Goal: Information Seeking & Learning: Learn about a topic

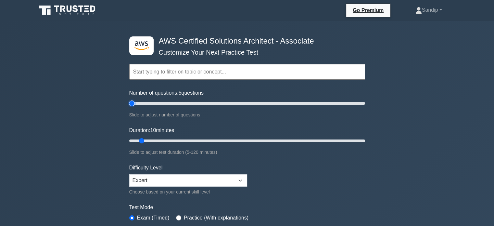
type input "5"
click at [131, 102] on input "Number of questions: 5 questions" at bounding box center [247, 103] width 236 height 8
type input "5"
click at [131, 140] on input "Duration: 5 minutes" at bounding box center [247, 141] width 236 height 8
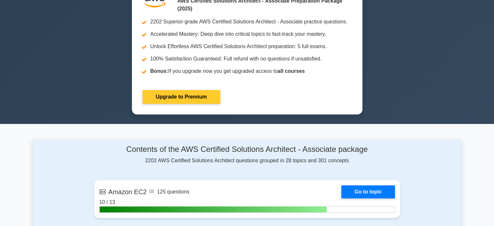
scroll to position [278, 0]
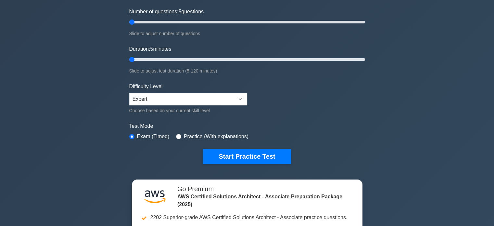
scroll to position [81, 0]
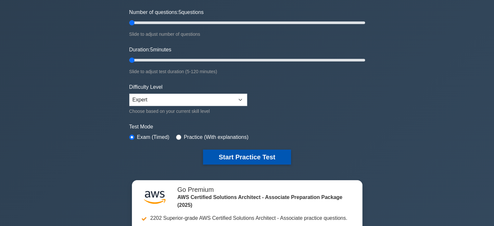
click at [261, 155] on button "Start Practice Test" at bounding box center [247, 157] width 88 height 15
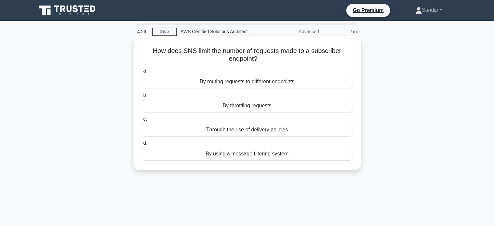
click at [239, 107] on div "By throttling requests" at bounding box center [247, 106] width 211 height 14
click at [142, 97] on input "b. By throttling requests" at bounding box center [142, 95] width 0 height 4
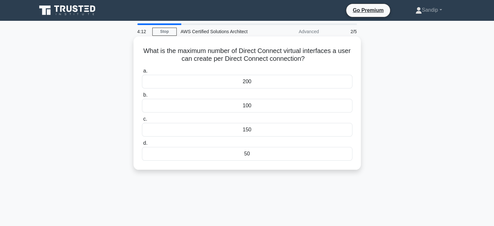
click at [257, 154] on div "50" at bounding box center [247, 154] width 211 height 14
click at [142, 145] on input "d. 50" at bounding box center [142, 143] width 0 height 4
click at [247, 130] on div "50" at bounding box center [247, 130] width 211 height 14
click at [142, 121] on input "c. 50" at bounding box center [142, 119] width 0 height 4
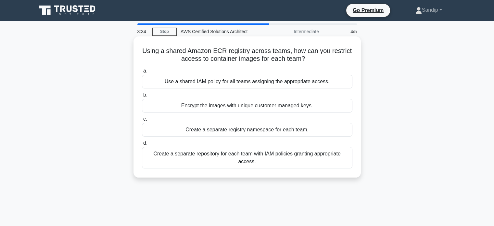
click at [252, 157] on div "Create a separate repository for each team with IAM policies granting appropria…" at bounding box center [247, 157] width 211 height 21
click at [142, 145] on input "d. Create a separate repository for each team with IAM policies granting approp…" at bounding box center [142, 143] width 0 height 4
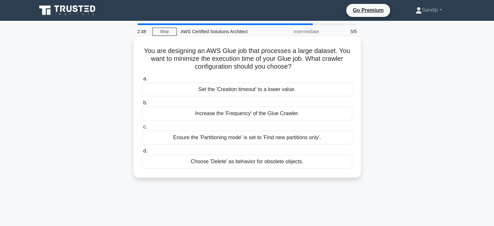
click at [215, 140] on div "Ensure the 'Partitioning mode' is set to 'Find new partitions only'." at bounding box center [247, 138] width 211 height 14
click at [142, 129] on input "c. Ensure the 'Partitioning mode' is set to 'Find new partitions only'." at bounding box center [142, 127] width 0 height 4
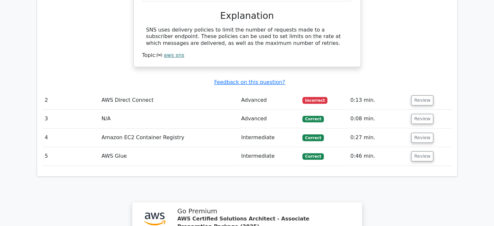
scroll to position [633, 0]
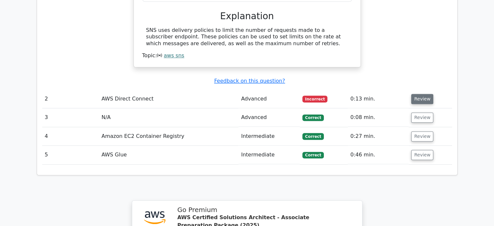
click at [426, 94] on button "Review" at bounding box center [422, 99] width 22 height 10
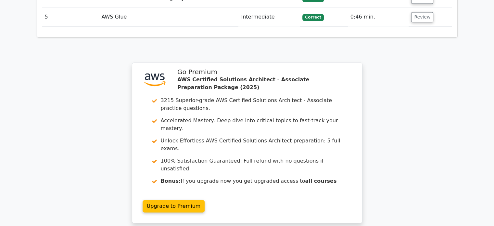
scroll to position [1048, 0]
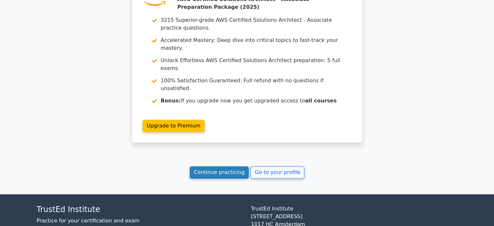
click at [223, 166] on link "Continue practicing" at bounding box center [219, 172] width 59 height 12
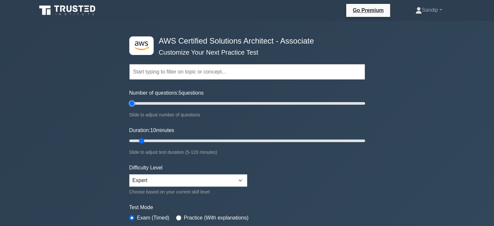
type input "5"
click at [131, 102] on input "Number of questions: 5 questions" at bounding box center [247, 103] width 236 height 8
type input "5"
click at [131, 139] on input "Duration: 5 minutes" at bounding box center [247, 141] width 236 height 8
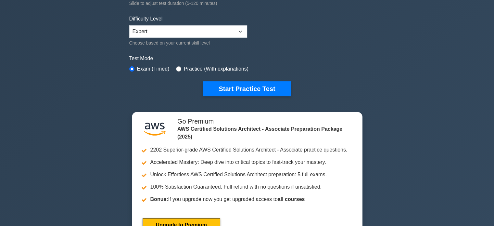
scroll to position [140, 0]
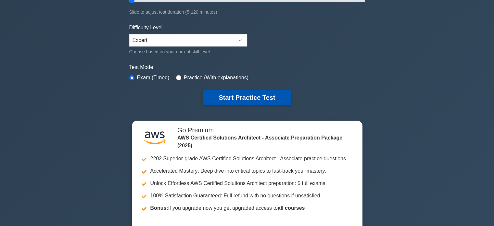
click at [253, 97] on button "Start Practice Test" at bounding box center [247, 97] width 88 height 15
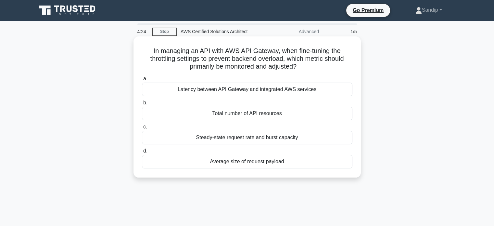
click at [239, 161] on div "Average size of request payload" at bounding box center [247, 162] width 211 height 14
click at [142, 153] on input "d. Average size of request payload" at bounding box center [142, 151] width 0 height 4
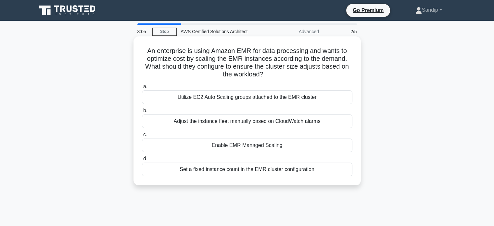
click at [224, 148] on div "Enable EMR Managed Scaling" at bounding box center [247, 145] width 211 height 14
click at [142, 137] on input "c. Enable EMR Managed Scaling" at bounding box center [142, 135] width 0 height 4
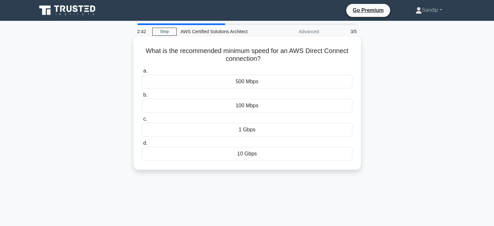
click at [248, 154] on div "10 Gbps" at bounding box center [247, 154] width 211 height 14
click at [142, 145] on input "d. 10 Gbps" at bounding box center [142, 143] width 0 height 4
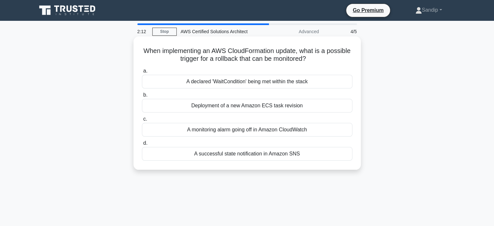
click at [220, 84] on div "A declared 'WaitCondition' being met within the stack" at bounding box center [247, 82] width 211 height 14
click at [142, 73] on input "a. A declared 'WaitCondition' being met within the stack" at bounding box center [142, 71] width 0 height 4
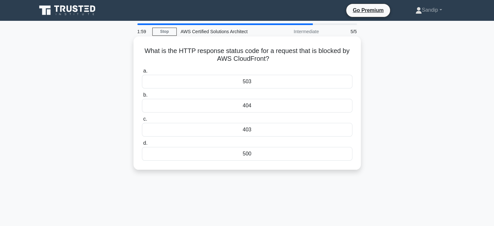
click at [247, 105] on div "404" at bounding box center [247, 106] width 211 height 14
click at [142, 97] on input "b. 404" at bounding box center [142, 95] width 0 height 4
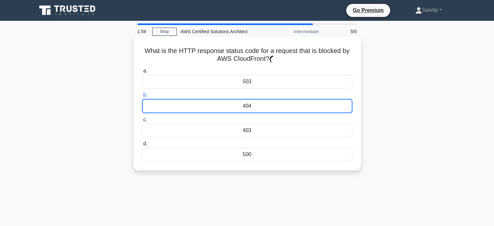
click at [247, 105] on div "404" at bounding box center [247, 106] width 211 height 14
click at [142, 97] on input "b. 404" at bounding box center [142, 95] width 0 height 4
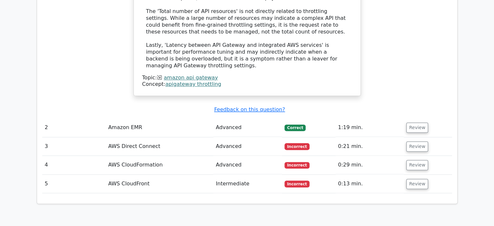
scroll to position [785, 0]
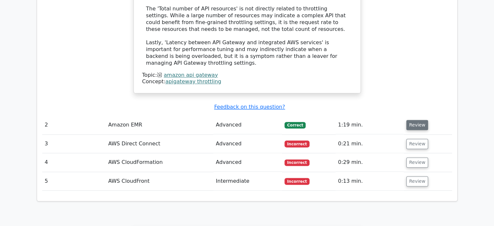
click at [410, 120] on button "Review" at bounding box center [418, 125] width 22 height 10
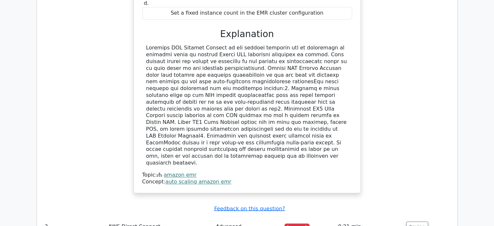
scroll to position [1119, 0]
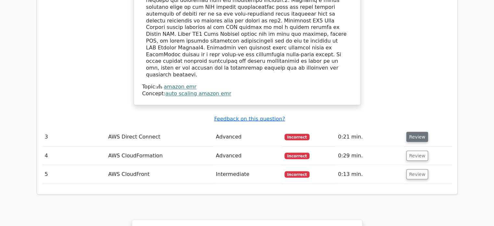
click at [422, 132] on button "Review" at bounding box center [418, 137] width 22 height 10
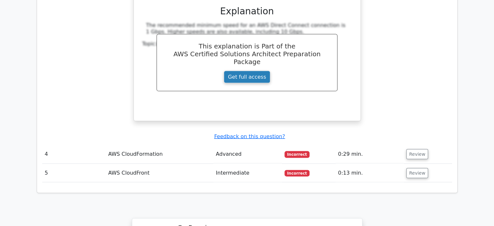
scroll to position [1380, 0]
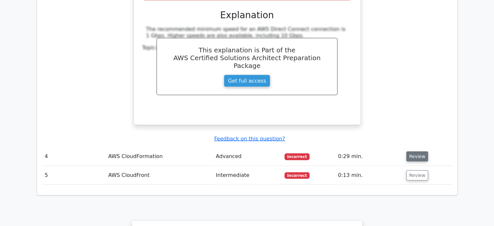
click at [417, 151] on button "Review" at bounding box center [418, 156] width 22 height 10
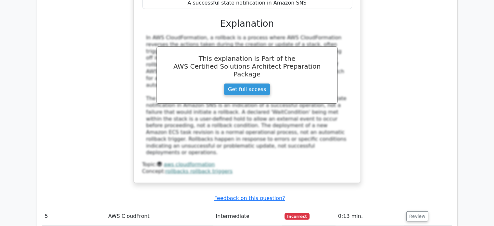
scroll to position [1651, 0]
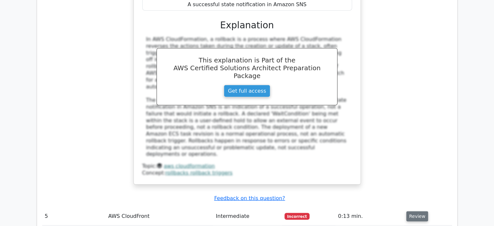
click at [411, 211] on button "Review" at bounding box center [418, 216] width 22 height 10
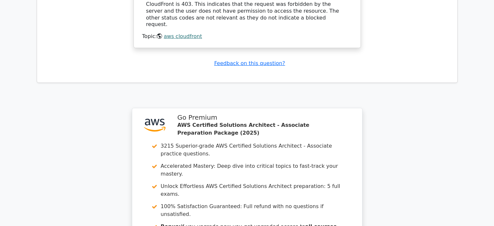
scroll to position [2091, 0]
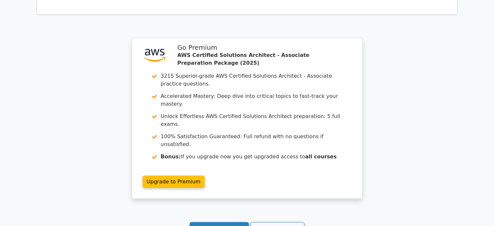
click at [208, 222] on link "Continue practicing" at bounding box center [219, 228] width 59 height 12
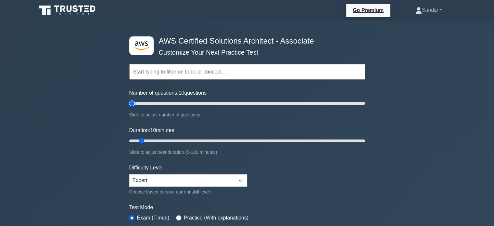
type input "5"
click at [133, 105] on input "Number of questions: 10 questions" at bounding box center [247, 103] width 236 height 8
type input "5"
click at [132, 138] on input "Duration: 5 minutes" at bounding box center [247, 141] width 236 height 8
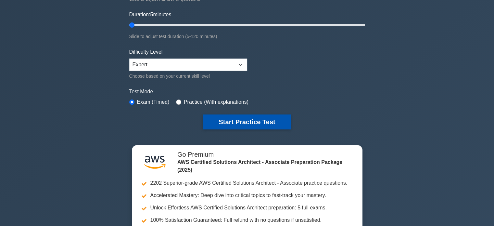
click at [246, 122] on button "Start Practice Test" at bounding box center [247, 121] width 88 height 15
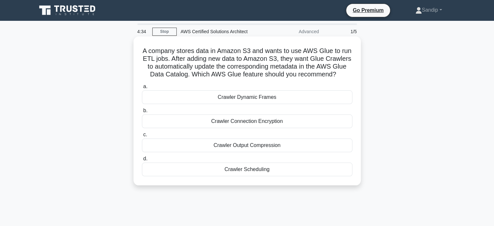
click at [281, 104] on div "Crawler Dynamic Frames" at bounding box center [247, 97] width 211 height 14
click at [142, 89] on input "a. Crawler Dynamic Frames" at bounding box center [142, 87] width 0 height 4
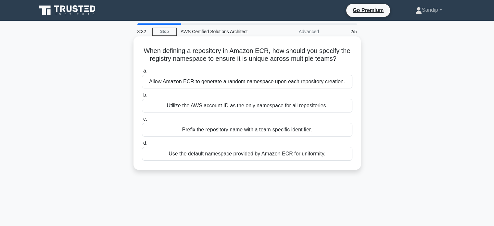
click at [239, 130] on div "Prefix the repository name with a team-specific identifier." at bounding box center [247, 130] width 211 height 14
click at [142, 121] on input "c. Prefix the repository name with a team-specific identifier." at bounding box center [142, 119] width 0 height 4
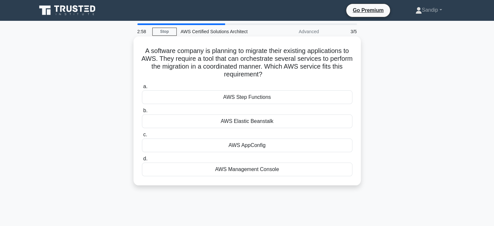
click at [255, 121] on div "AWS Elastic Beanstalk" at bounding box center [247, 121] width 211 height 14
click at [142, 113] on input "b. AWS Elastic Beanstalk" at bounding box center [142, 111] width 0 height 4
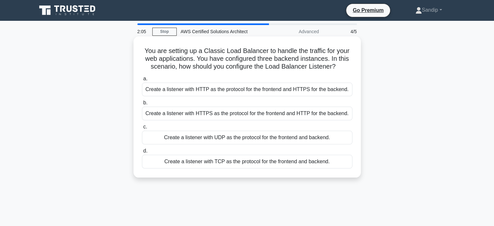
click at [274, 115] on div "Create a listener with HTTPS as the protocol for the frontend and HTTP for the …" at bounding box center [247, 114] width 211 height 14
click at [142, 105] on input "b. Create a listener with HTTPS as the protocol for the frontend and HTTP for t…" at bounding box center [142, 103] width 0 height 4
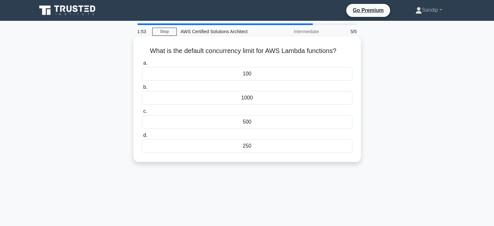
click at [244, 99] on div "1000" at bounding box center [247, 98] width 211 height 14
click at [142, 89] on input "b. 1000" at bounding box center [142, 87] width 0 height 4
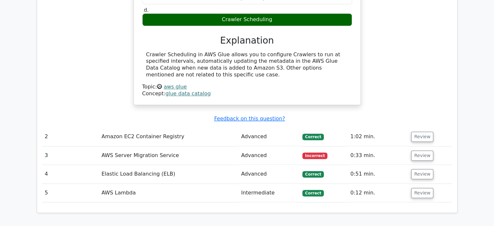
scroll to position [649, 0]
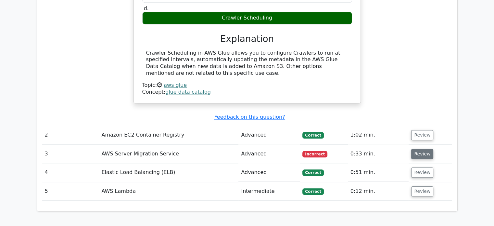
click at [423, 149] on button "Review" at bounding box center [422, 154] width 22 height 10
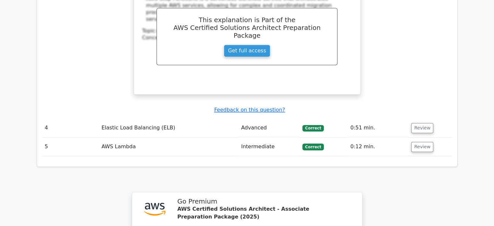
scroll to position [971, 0]
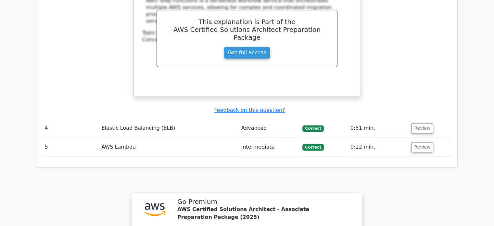
click at [421, 119] on td "Review" at bounding box center [430, 128] width 43 height 19
click at [421, 123] on button "Review" at bounding box center [422, 128] width 22 height 10
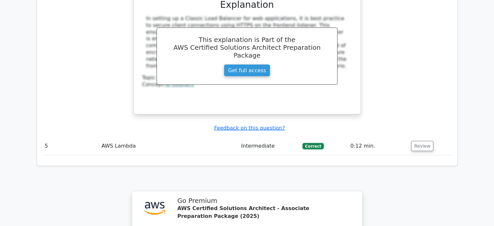
scroll to position [1262, 0]
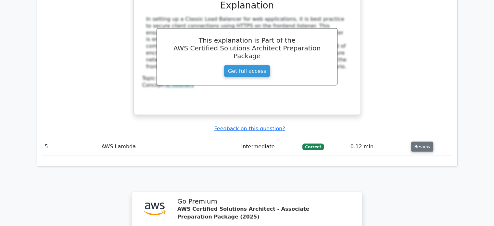
click at [426, 142] on button "Review" at bounding box center [422, 147] width 22 height 10
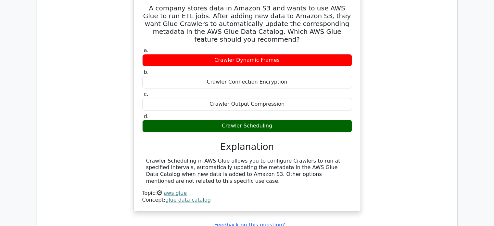
scroll to position [540, 0]
